Goal: Browse casually: Explore the website without a specific task or goal

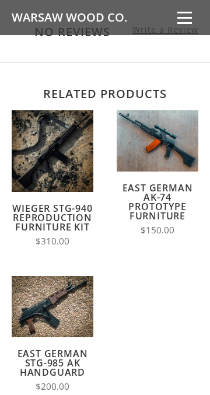
scroll to position [1120, 0]
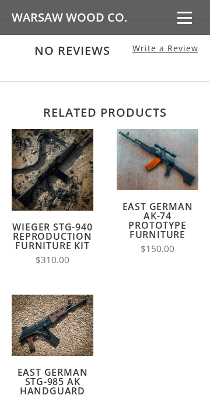
click at [131, 145] on img at bounding box center [158, 159] width 82 height 61
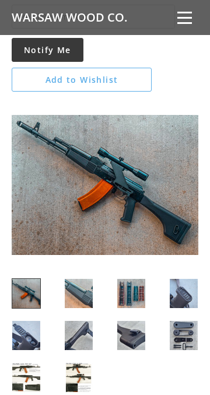
scroll to position [1295, 0]
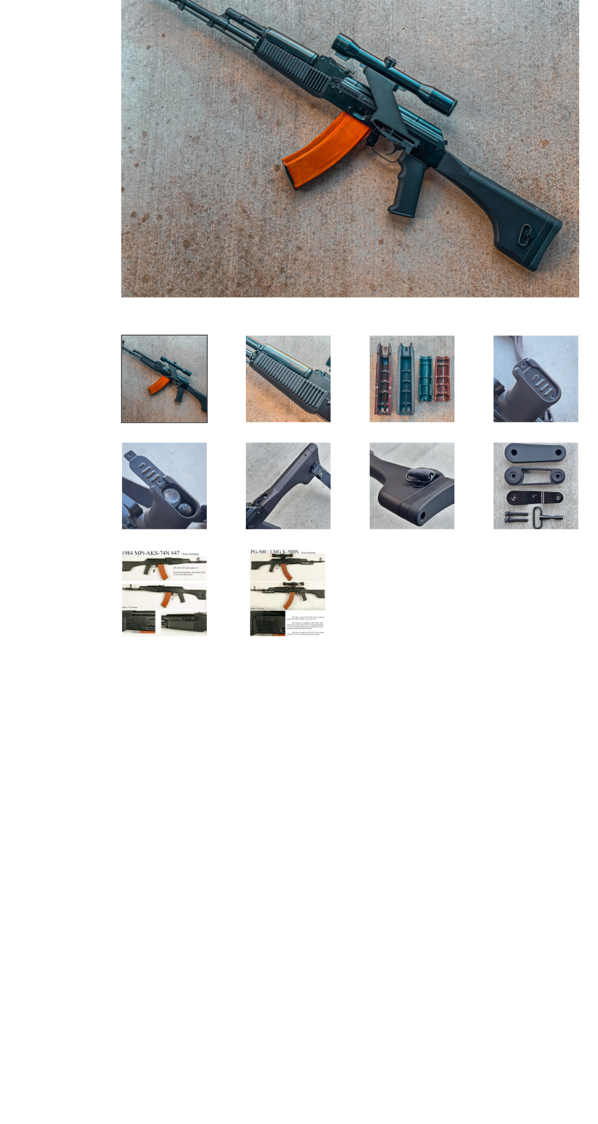
click at [489, 299] on img at bounding box center [442, 279] width 287 height 215
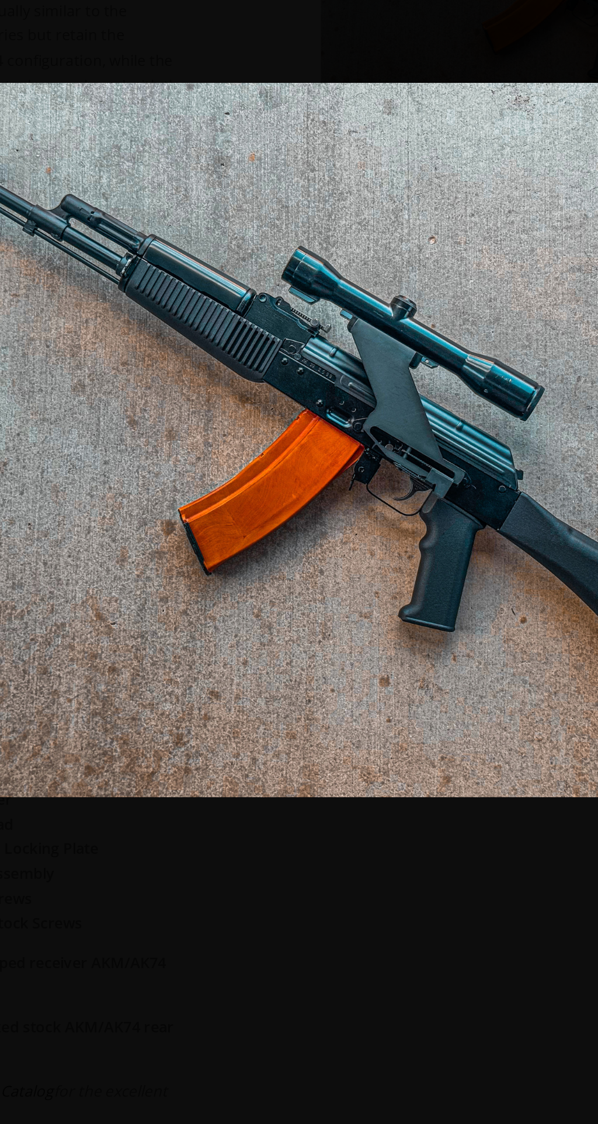
scroll to position [43, 0]
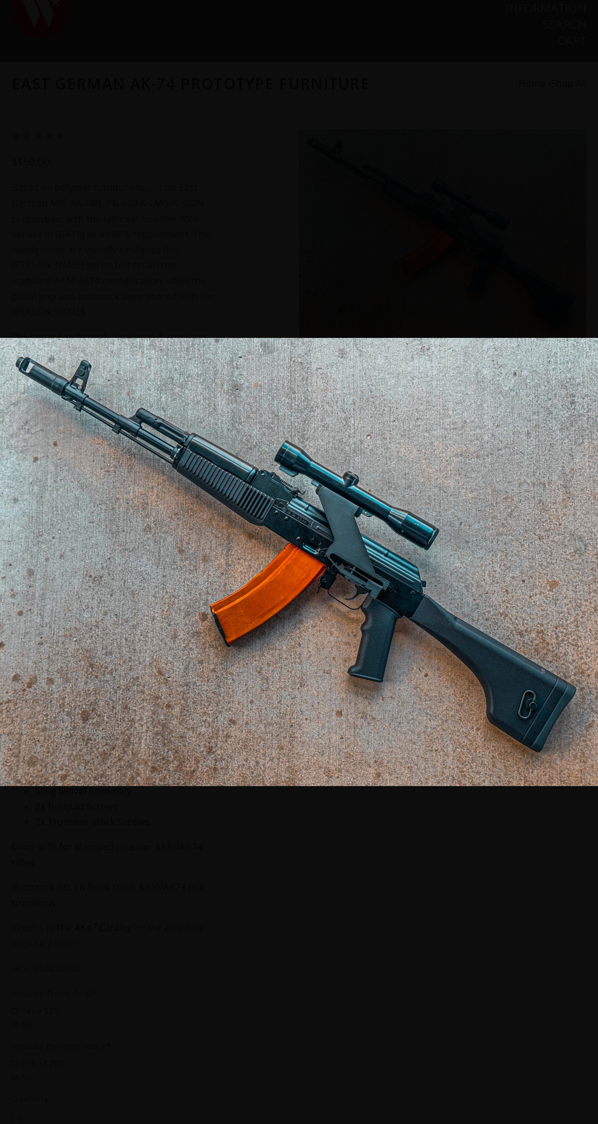
click at [126, 104] on div at bounding box center [299, 562] width 598 height 1124
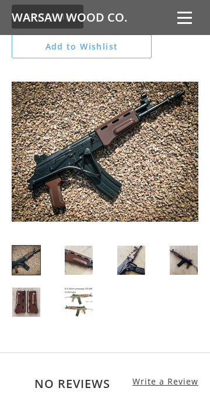
scroll to position [695, 0]
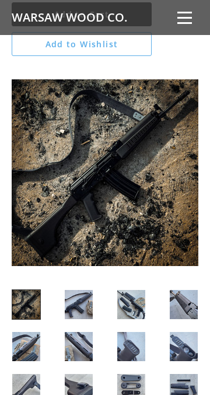
scroll to position [1517, 0]
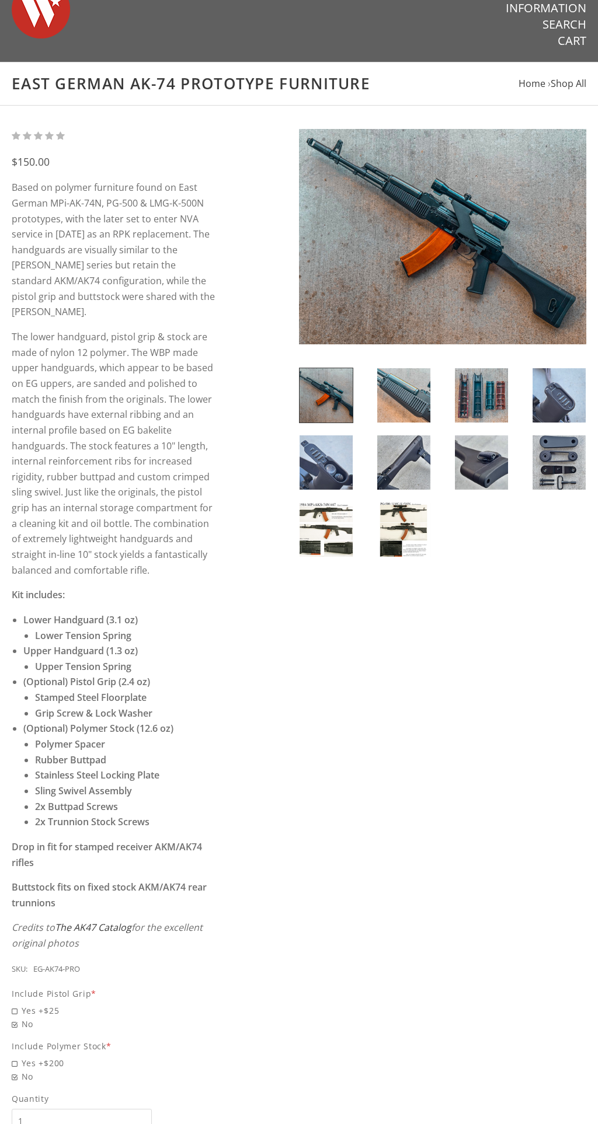
scroll to position [43, 0]
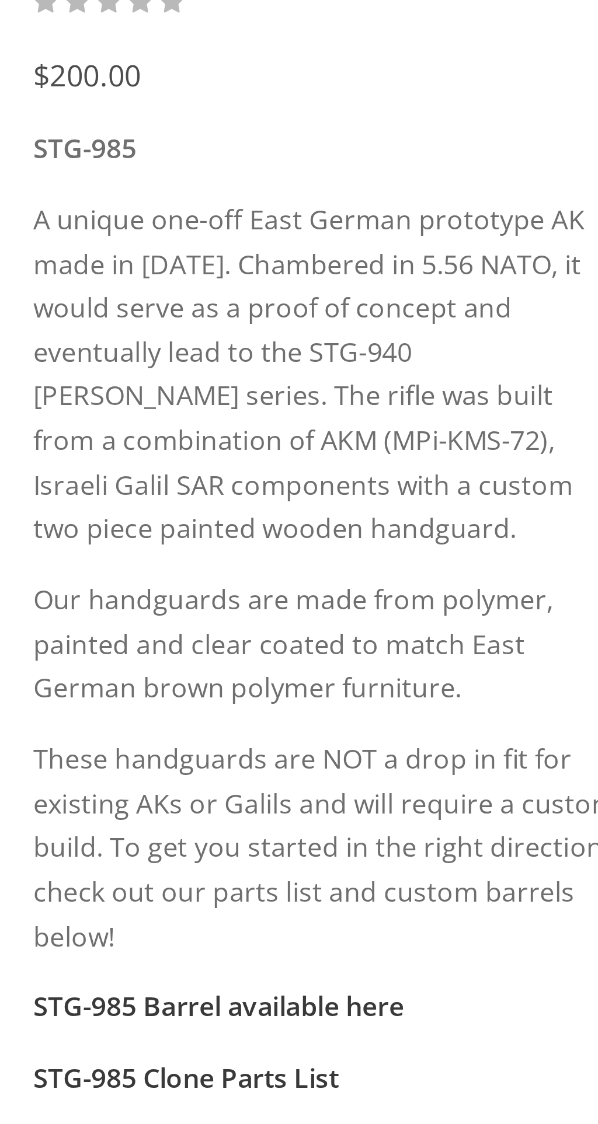
scroll to position [179, 0]
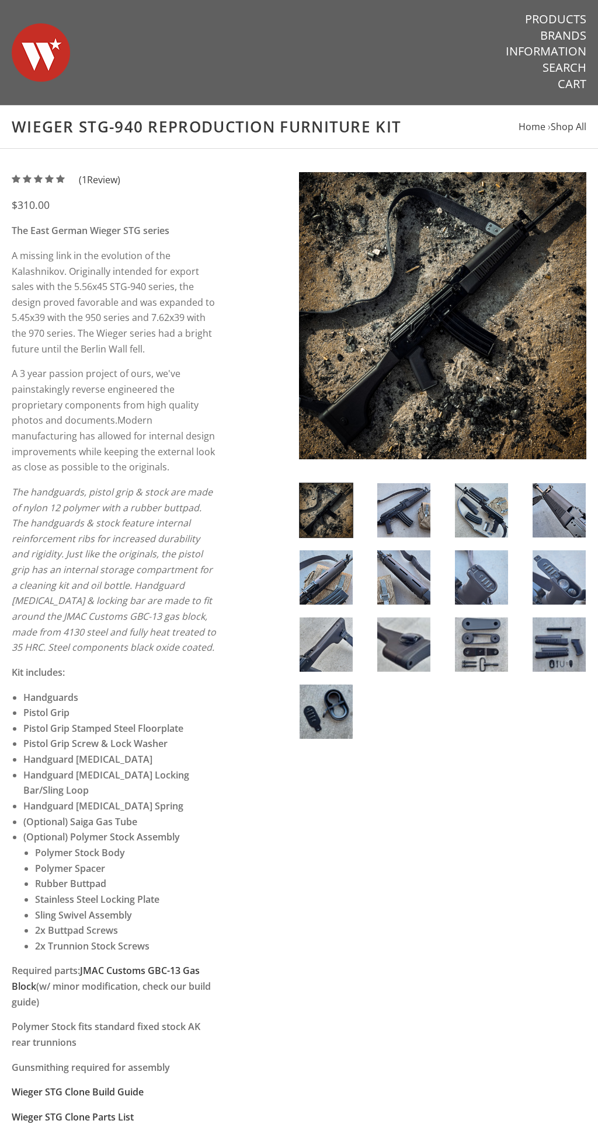
scroll to position [171, 0]
